Goal: Task Accomplishment & Management: Manage account settings

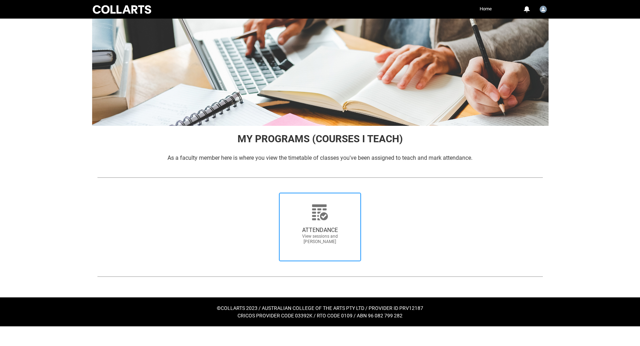
click at [314, 221] on span "ATTENDANCE View sessions and [PERSON_NAME]" at bounding box center [320, 235] width 69 height 29
click at [268, 192] on input "ATTENDANCE View sessions and [PERSON_NAME]" at bounding box center [268, 192] width 0 height 0
radio input "true"
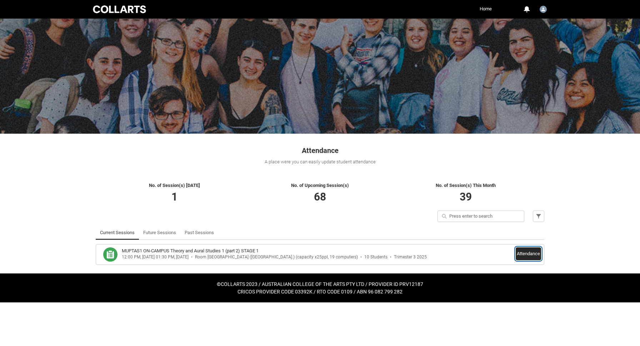
click at [526, 249] on button "Attendance" at bounding box center [527, 253] width 25 height 13
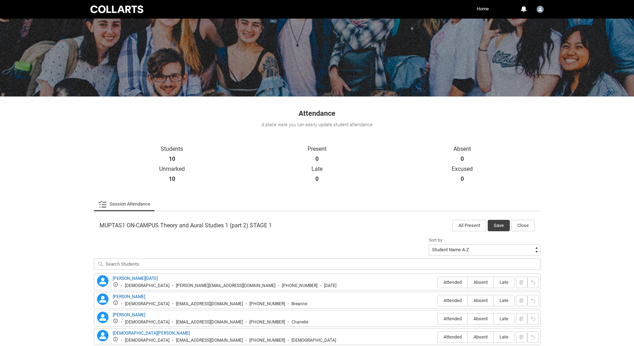
scroll to position [83, 0]
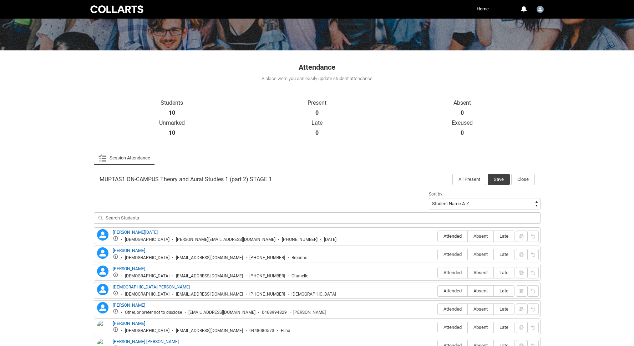
click at [445, 239] on label "Attended" at bounding box center [453, 236] width 30 height 11
click at [438, 236] on input "Attended" at bounding box center [438, 236] width 0 height 0
type lightning-radio-group "Attended"
radio input "true"
click at [476, 252] on span "Absent" at bounding box center [481, 253] width 26 height 5
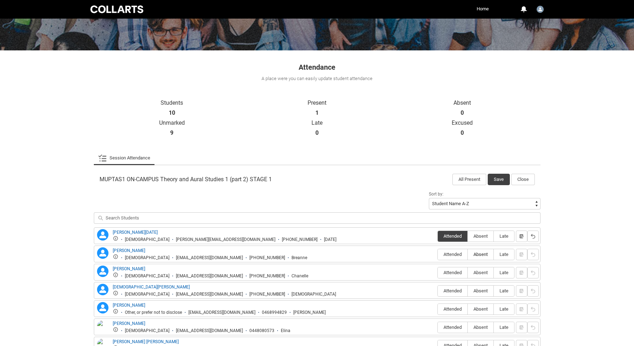
click at [468, 254] on input "Absent" at bounding box center [468, 254] width 0 height 0
type lightning-radio-group "Absent"
radio input "true"
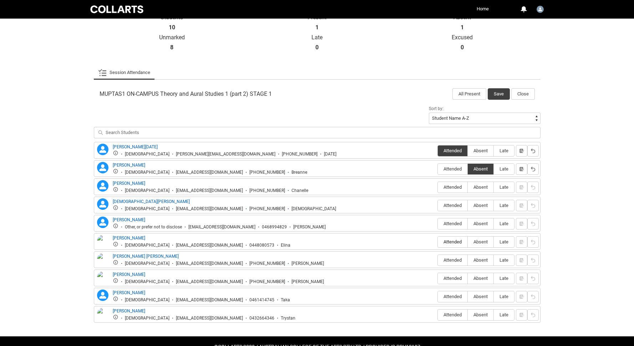
scroll to position [188, 0]
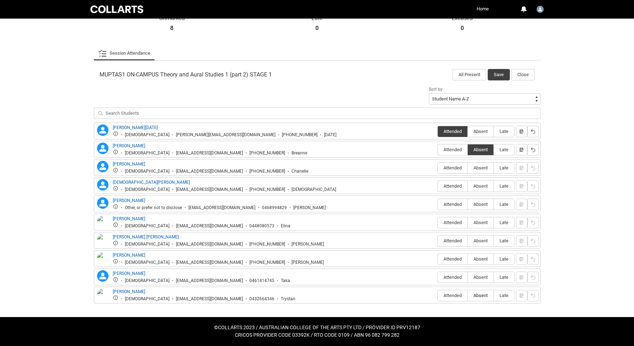
click at [476, 296] on span "Absent" at bounding box center [481, 294] width 26 height 5
click at [468, 295] on input "Absent" at bounding box center [468, 295] width 0 height 0
type lightning-radio-group "Absent"
radio input "true"
click at [450, 277] on span "Attended" at bounding box center [453, 276] width 30 height 5
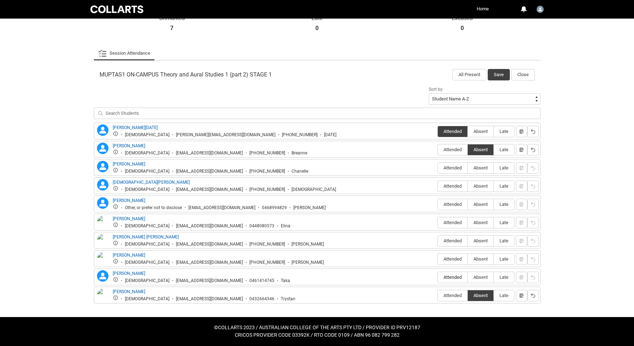
click at [438, 277] on input "Attended" at bounding box center [438, 277] width 0 height 0
type lightning-radio-group "Attended"
radio input "true"
click at [452, 258] on span "Attended" at bounding box center [453, 258] width 30 height 5
click at [438, 258] on input "Attended" at bounding box center [438, 258] width 0 height 0
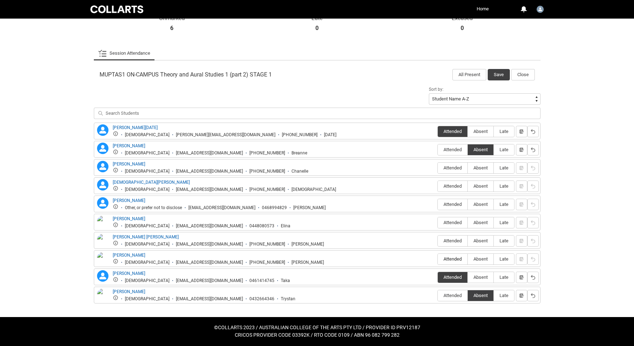
type lightning-radio-group "Attended"
radio input "true"
click at [101, 237] on img at bounding box center [102, 243] width 11 height 21
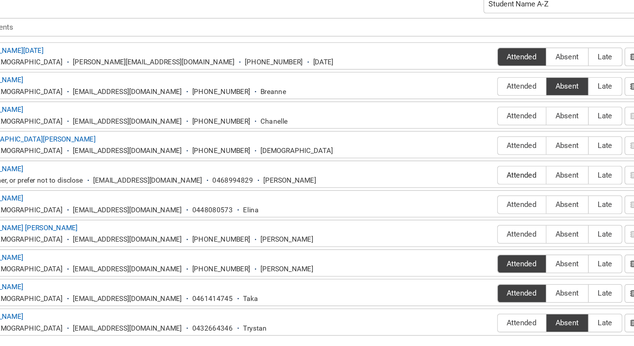
click at [448, 207] on label "Attended" at bounding box center [453, 204] width 30 height 11
click at [438, 204] on input "Attended" at bounding box center [438, 204] width 0 height 0
type lightning-radio-group "Attended"
radio input "true"
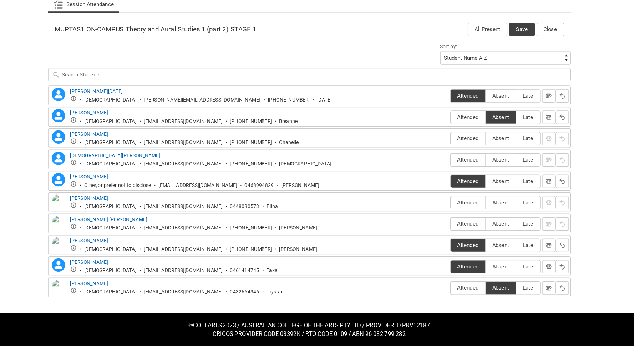
click at [482, 221] on span "Absent" at bounding box center [481, 222] width 26 height 5
click at [468, 222] on input "Absent" at bounding box center [468, 222] width 0 height 0
type lightning-radio-group "Absent"
radio input "true"
click at [456, 239] on span "Attended" at bounding box center [453, 240] width 30 height 5
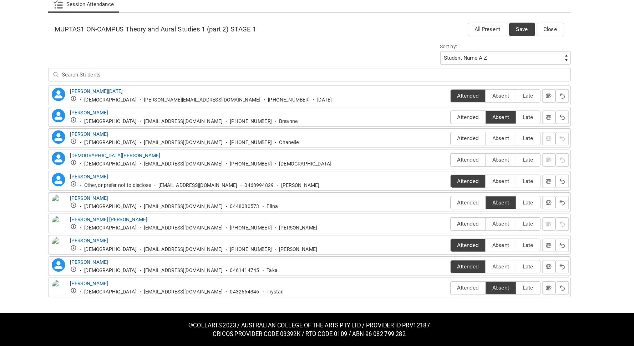
click at [438, 240] on input "Attended" at bounding box center [438, 240] width 0 height 0
type lightning-radio-group "Attended"
radio input "true"
click at [128, 163] on link "[PERSON_NAME]" at bounding box center [129, 163] width 32 height 5
click at [130, 163] on link "[PERSON_NAME]" at bounding box center [129, 163] width 32 height 5
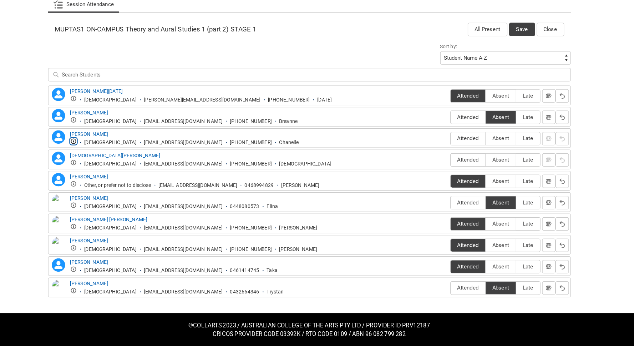
click at [115, 168] on lightning-primitive-icon "button" at bounding box center [115, 169] width 5 height 5
click at [117, 169] on lightning-primitive-icon "button" at bounding box center [115, 169] width 5 height 5
click at [386, 165] on div "[PERSON_NAME] [PERSON_NAME] [DEMOGRAPHIC_DATA] [EMAIL_ADDRESS][DOMAIN_NAME] [PH…" at bounding box center [317, 167] width 443 height 13
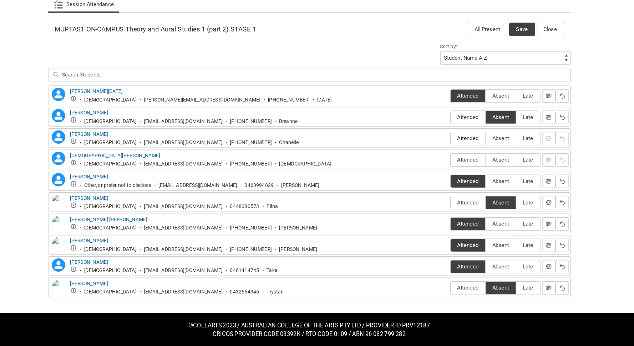
click at [456, 167] on span "Attended" at bounding box center [453, 167] width 30 height 5
click at [438, 167] on input "Attended" at bounding box center [438, 167] width 0 height 0
type lightning-radio-group "Attended"
radio input "true"
click at [472, 183] on label "Absent" at bounding box center [481, 186] width 26 height 11
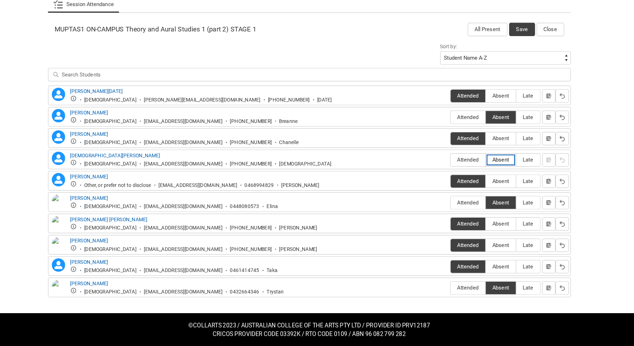
click at [468, 186] on input "Absent" at bounding box center [468, 186] width 0 height 0
type lightning-radio-group "Absent"
radio input "true"
click at [495, 76] on button "Save" at bounding box center [499, 74] width 22 height 11
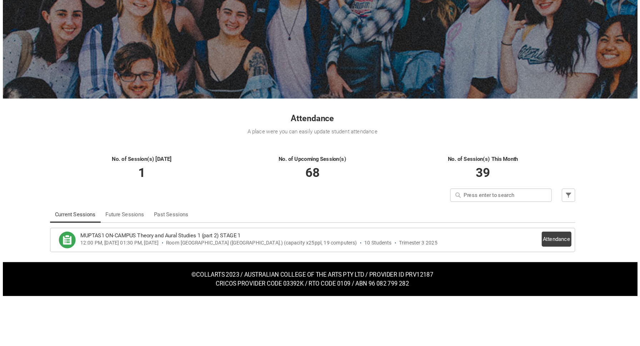
scroll to position [0, 0]
